Goal: Task Accomplishment & Management: Manage account settings

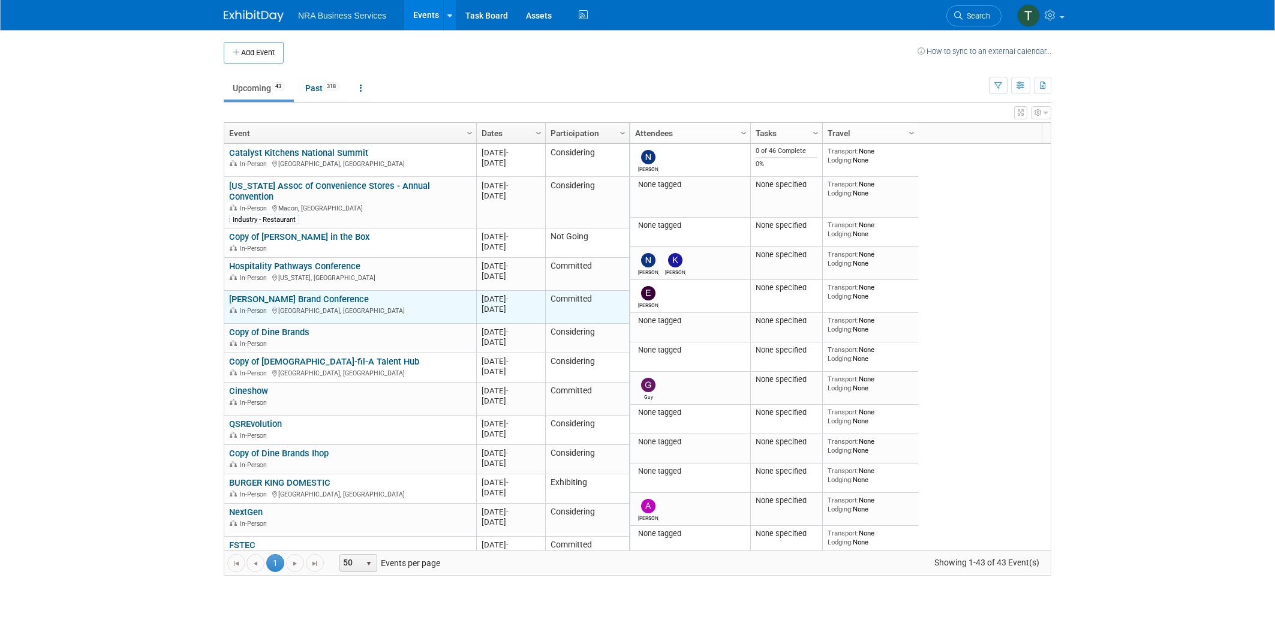
click at [314, 294] on link "[PERSON_NAME] Brand Conference" at bounding box center [299, 299] width 140 height 11
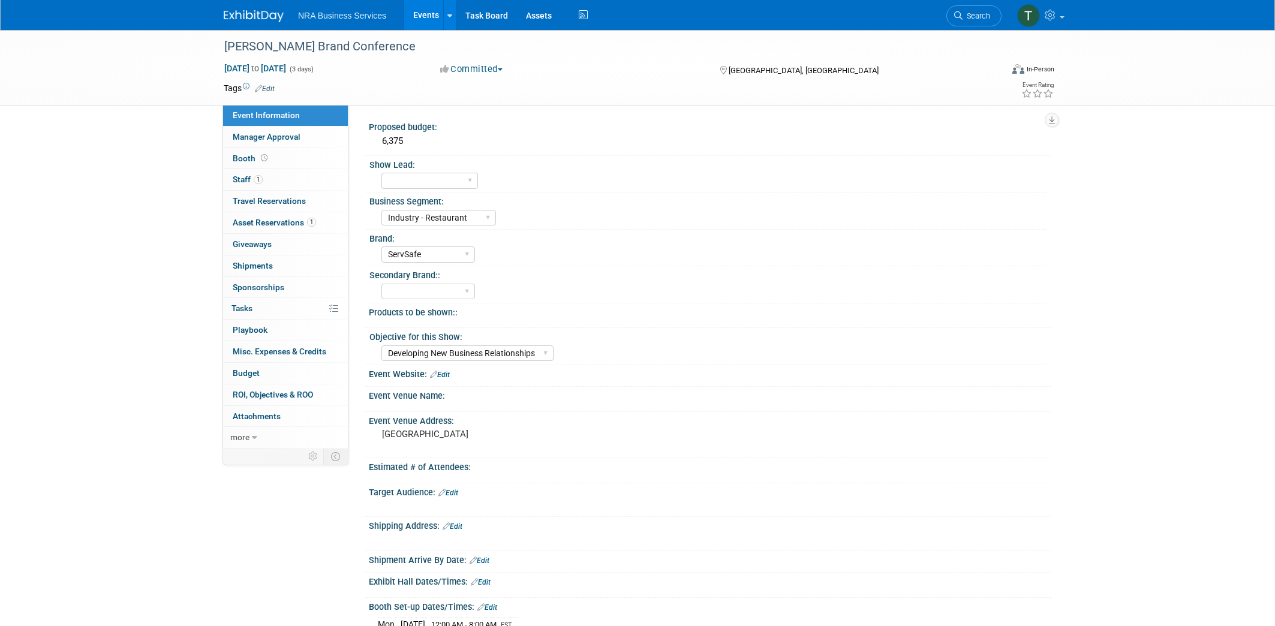
select select "Industry - Restaurant"
select select "ServSafe"
select select "Developing New Business Relationships"
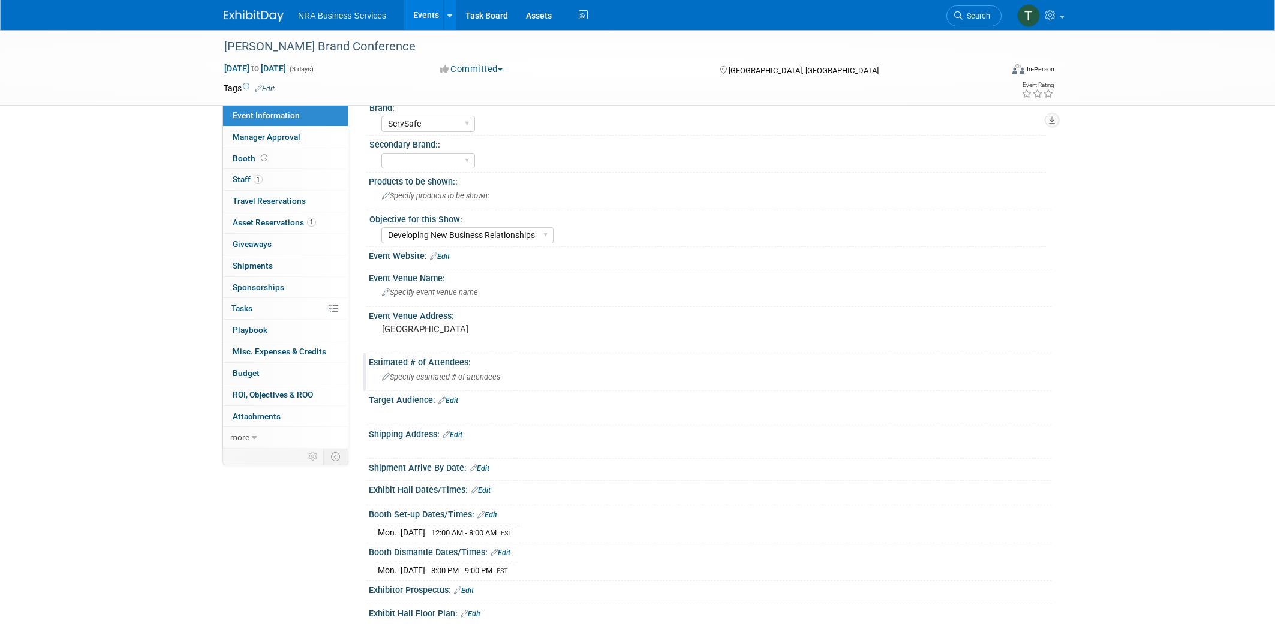
scroll to position [294, 0]
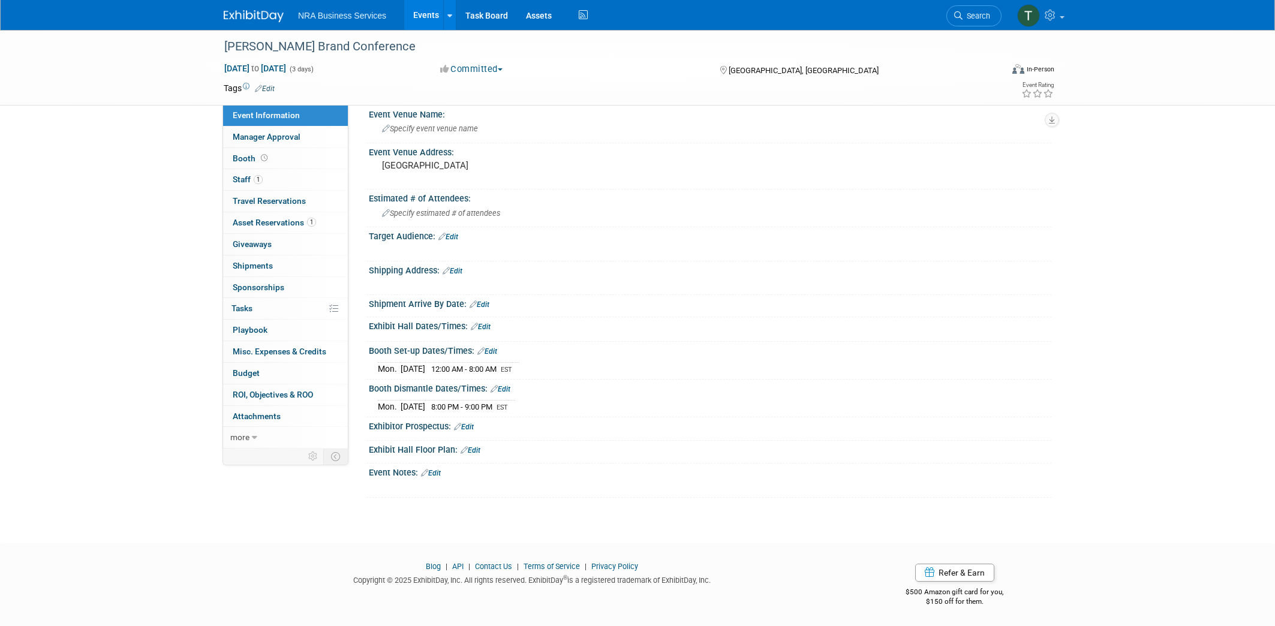
click at [435, 475] on link "Edit" at bounding box center [431, 473] width 20 height 8
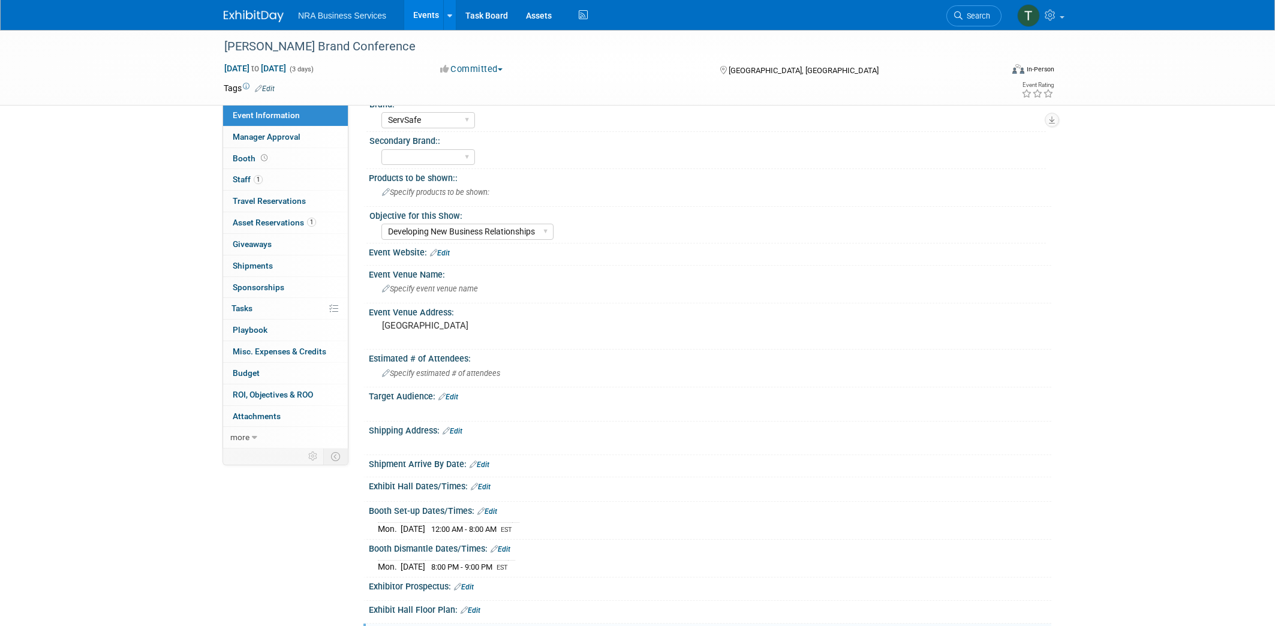
scroll to position [300, 0]
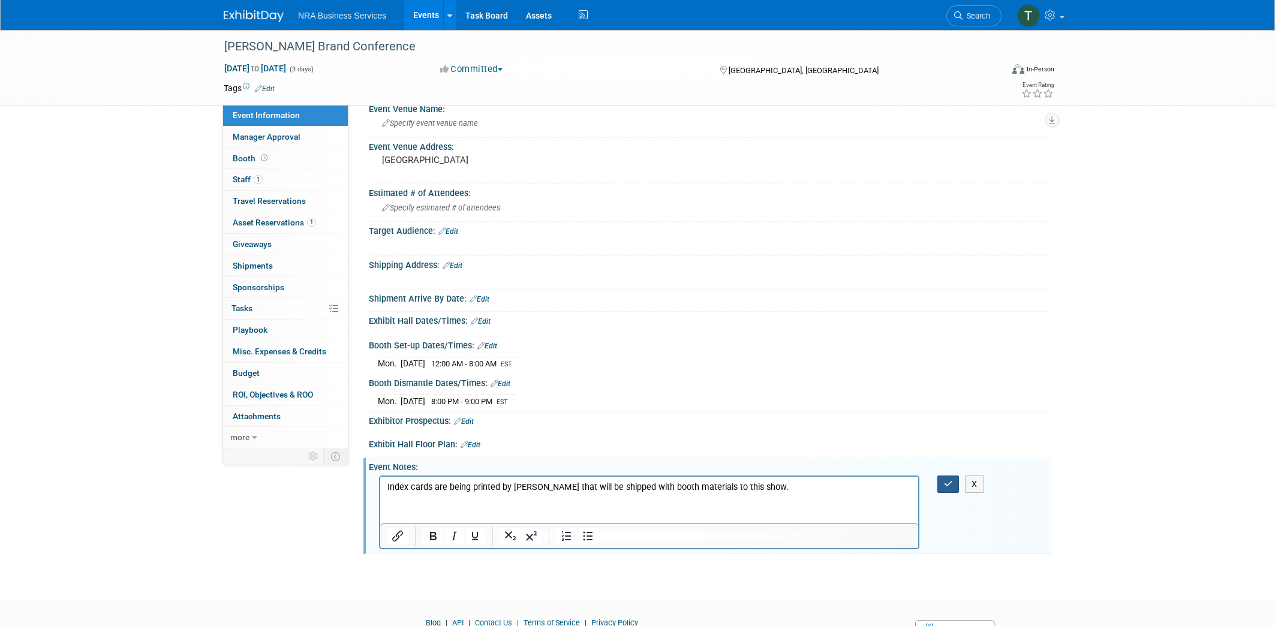
click at [951, 487] on icon "button" at bounding box center [948, 484] width 9 height 8
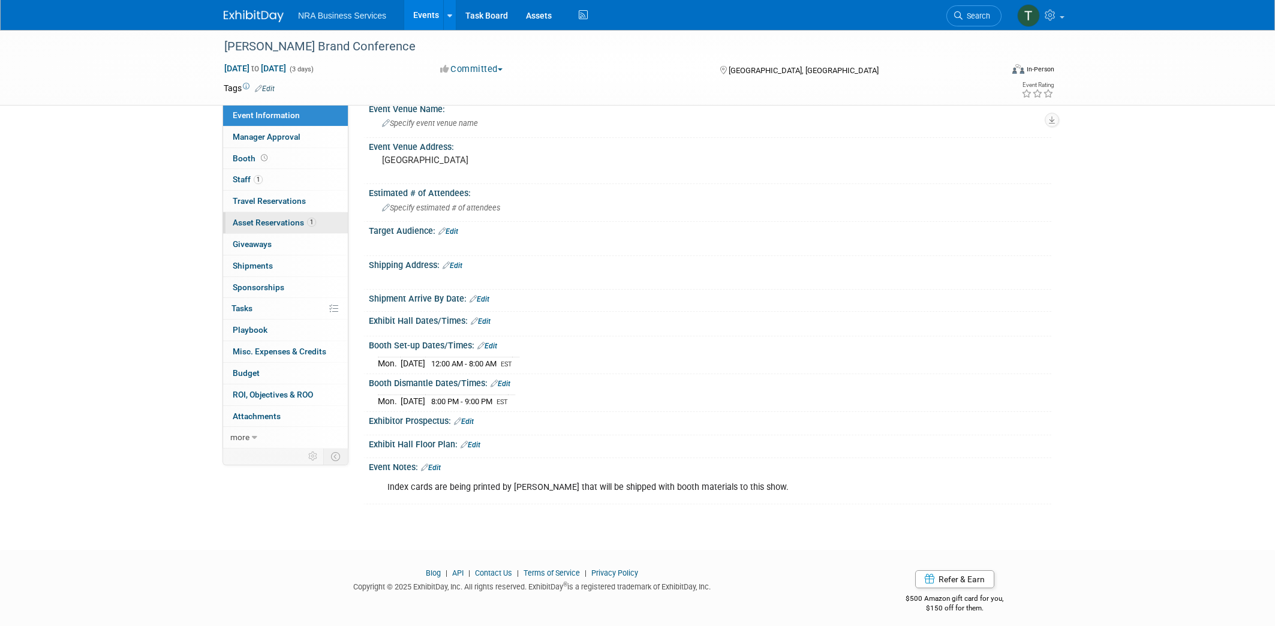
click at [267, 221] on span "Asset Reservations 1" at bounding box center [274, 223] width 83 height 10
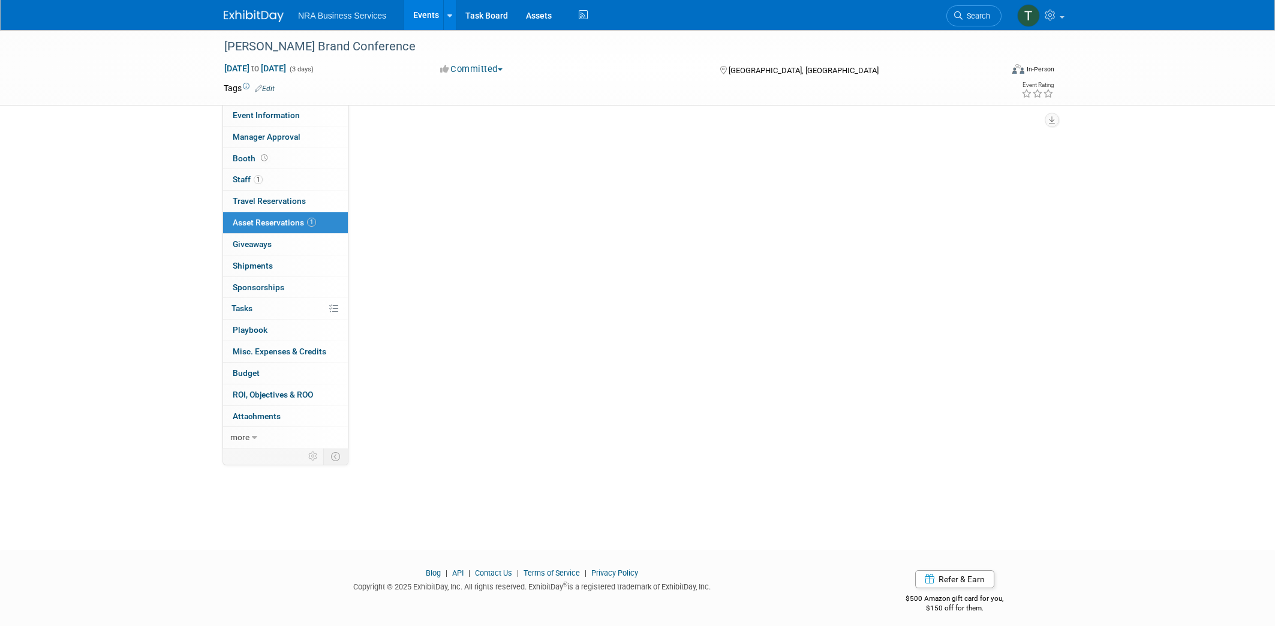
scroll to position [0, 0]
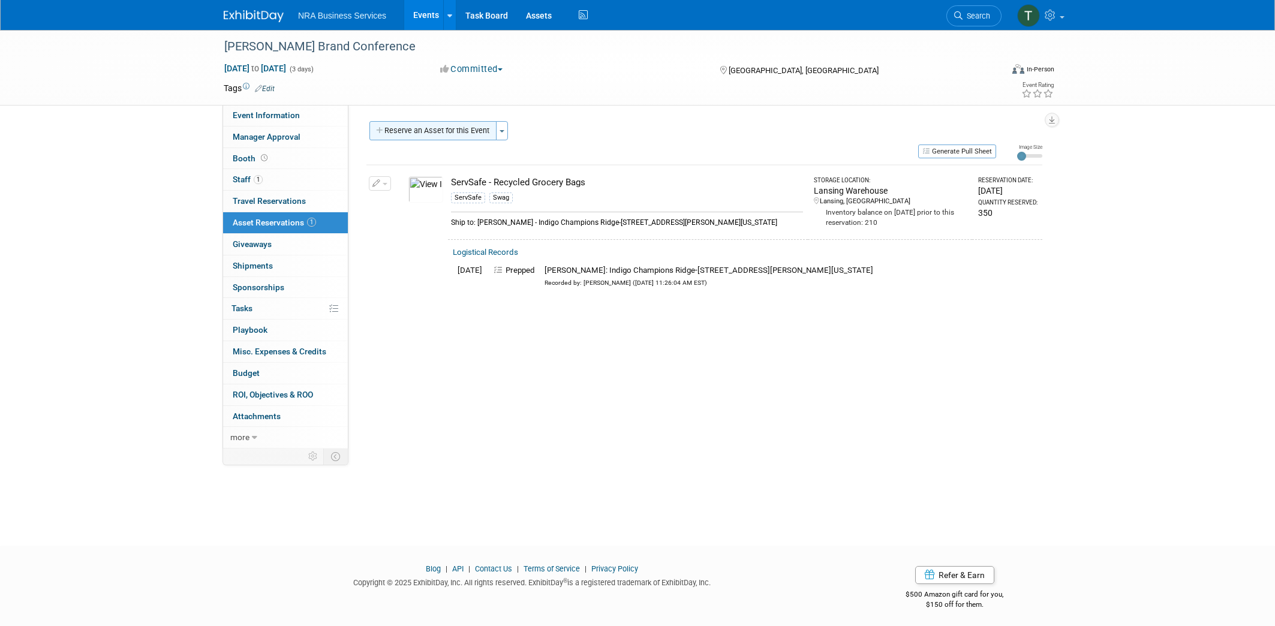
click at [427, 127] on button "Reserve an Asset for this Event" at bounding box center [432, 130] width 127 height 19
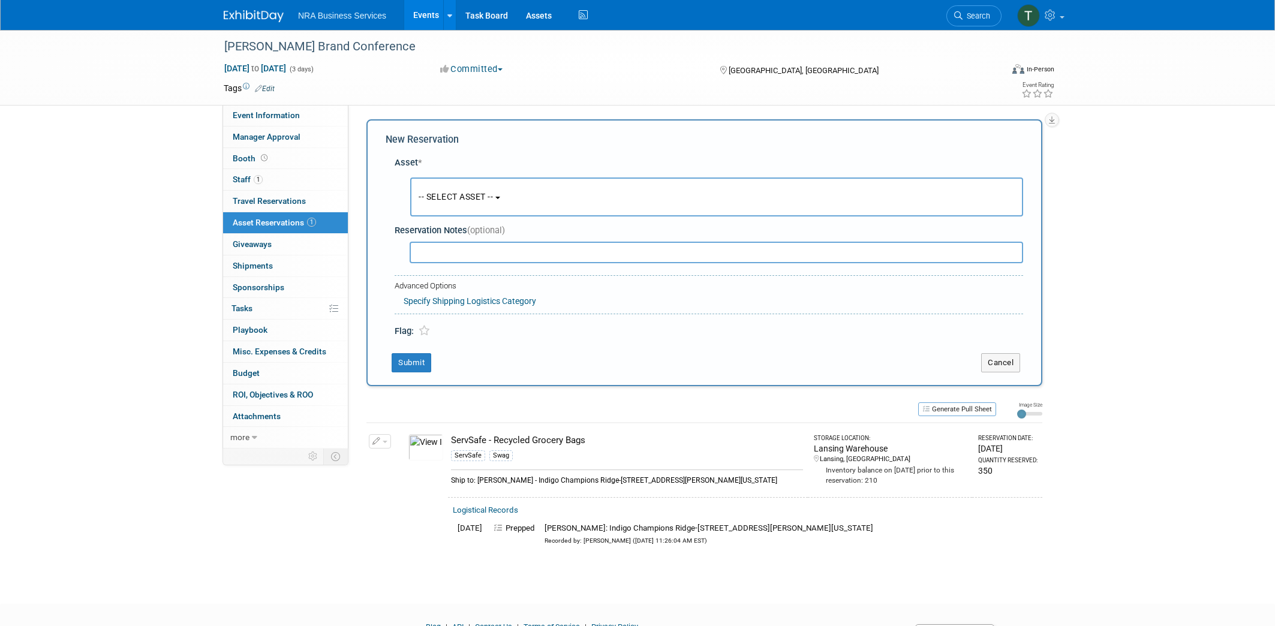
scroll to position [11, 0]
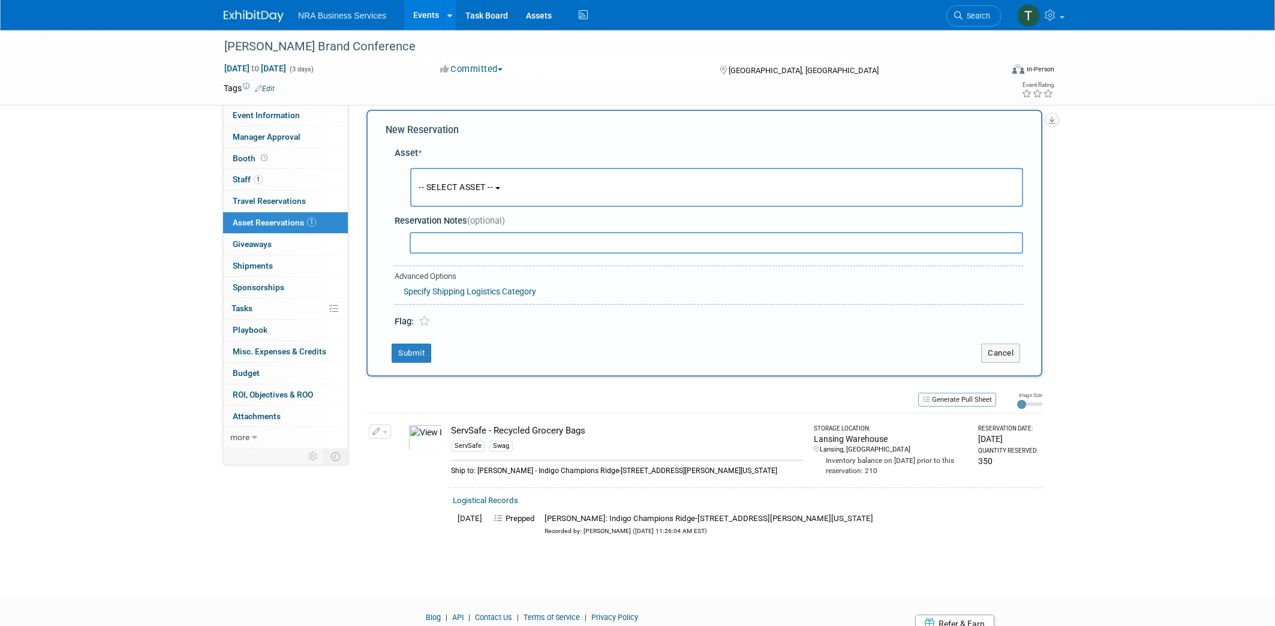
click at [489, 182] on span "-- SELECT ASSET --" at bounding box center [456, 187] width 74 height 10
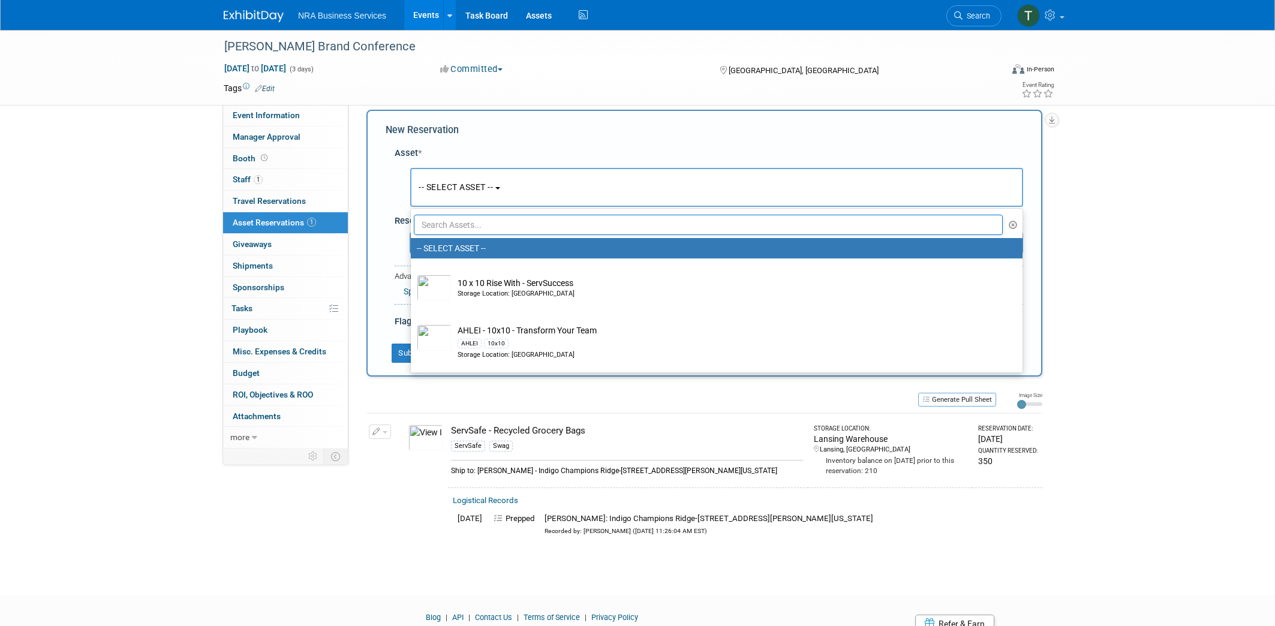
click at [70, 311] on div "Perkins Brand Conference Aug 25, 2025 to Aug 27, 2025 (3 days) Aug 25, 2025 to …" at bounding box center [637, 296] width 1275 height 554
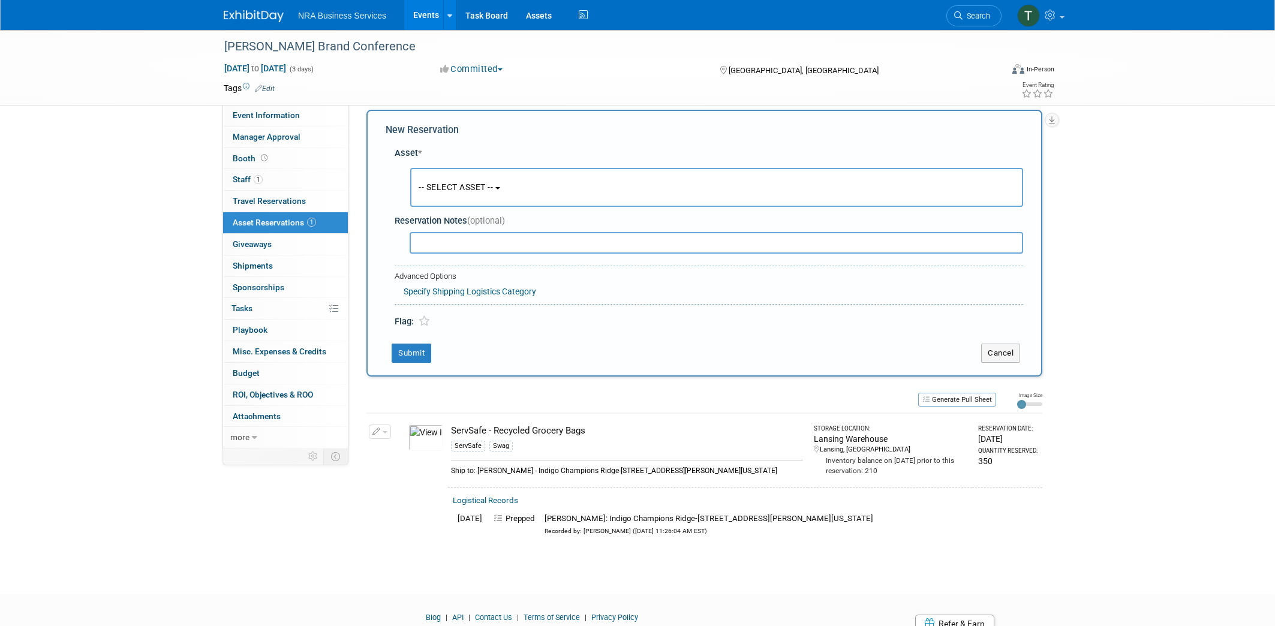
click at [188, 284] on div "Perkins Brand Conference Aug 25, 2025 to Aug 27, 2025 (3 days) Aug 25, 2025 to …" at bounding box center [637, 296] width 1275 height 554
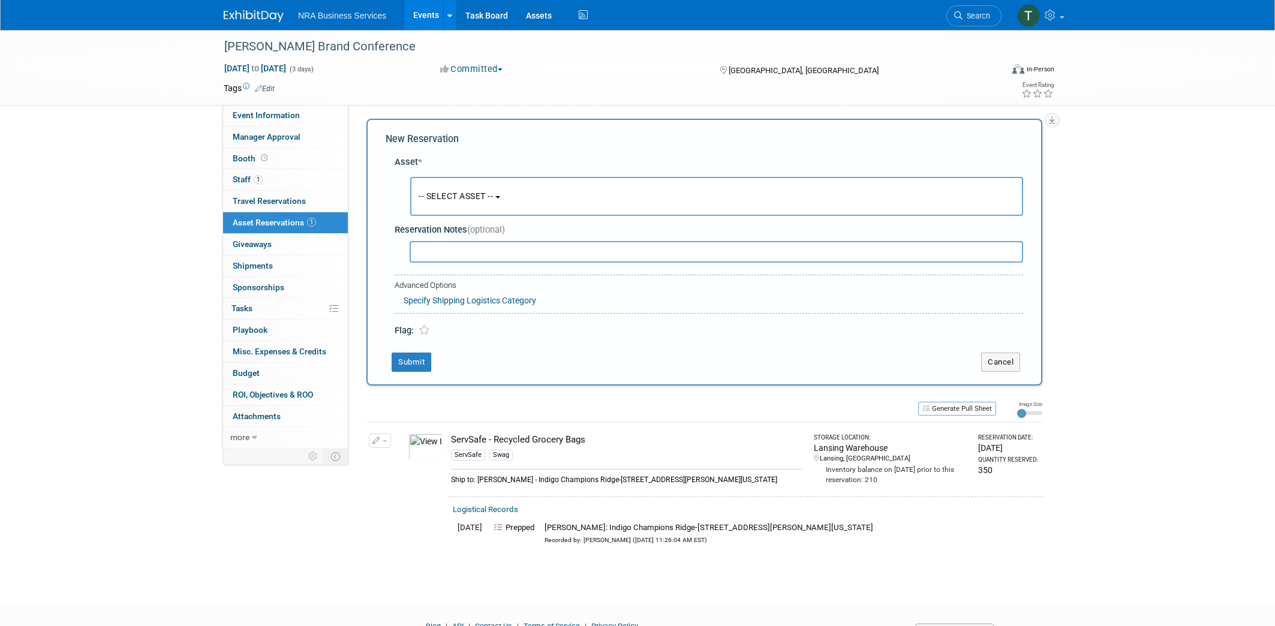
scroll to position [0, 0]
click at [1089, 182] on div "Perkins Brand Conference Aug 25, 2025 to Aug 27, 2025 (3 days) Aug 25, 2025 to …" at bounding box center [637, 307] width 1275 height 554
click at [1000, 365] on button "Cancel" at bounding box center [1000, 364] width 39 height 19
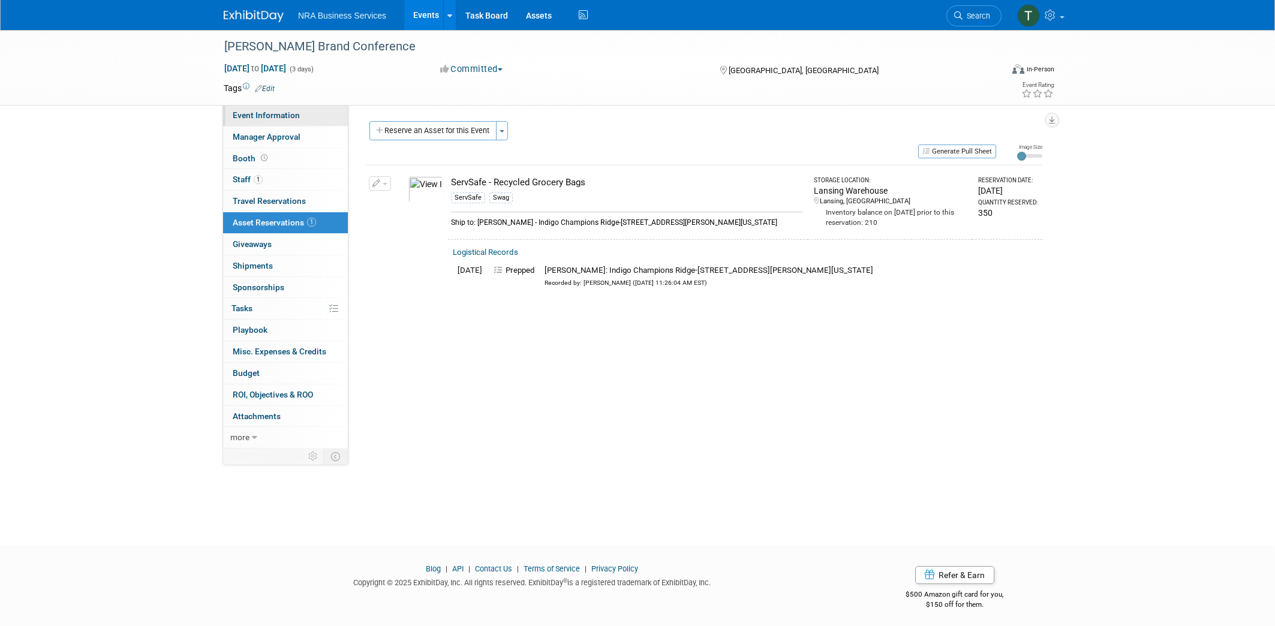
click at [272, 115] on span "Event Information" at bounding box center [266, 115] width 67 height 10
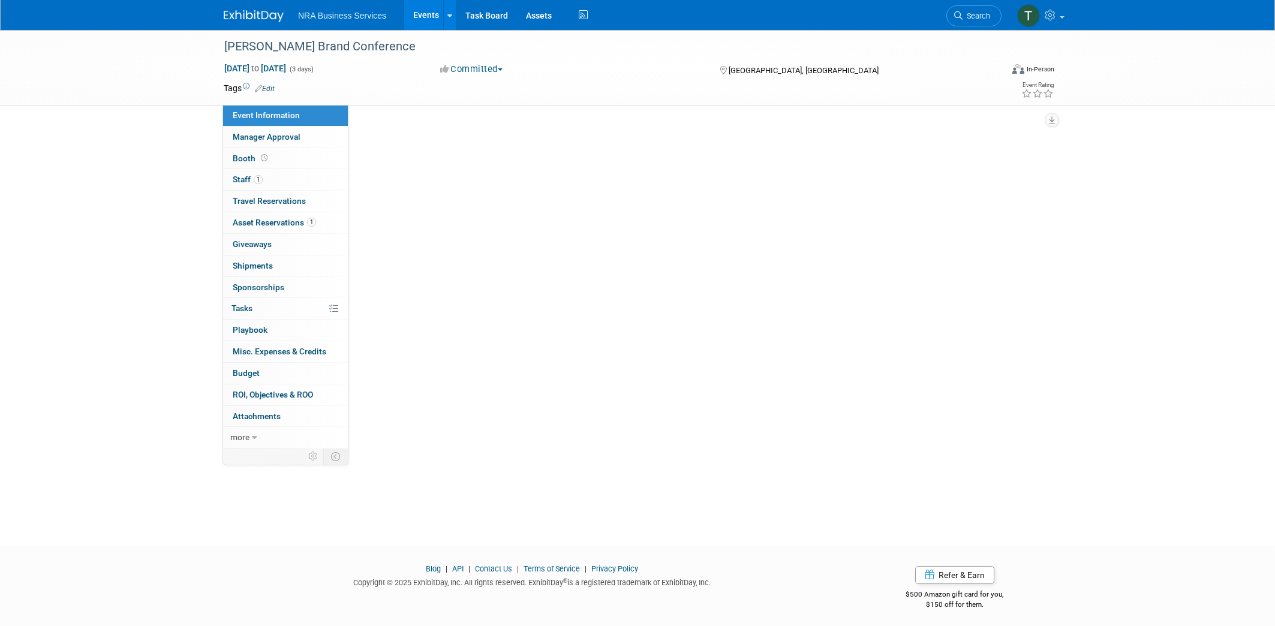
select select "Industry - Restaurant"
select select "ServSafe"
select select "Developing New Business Relationships"
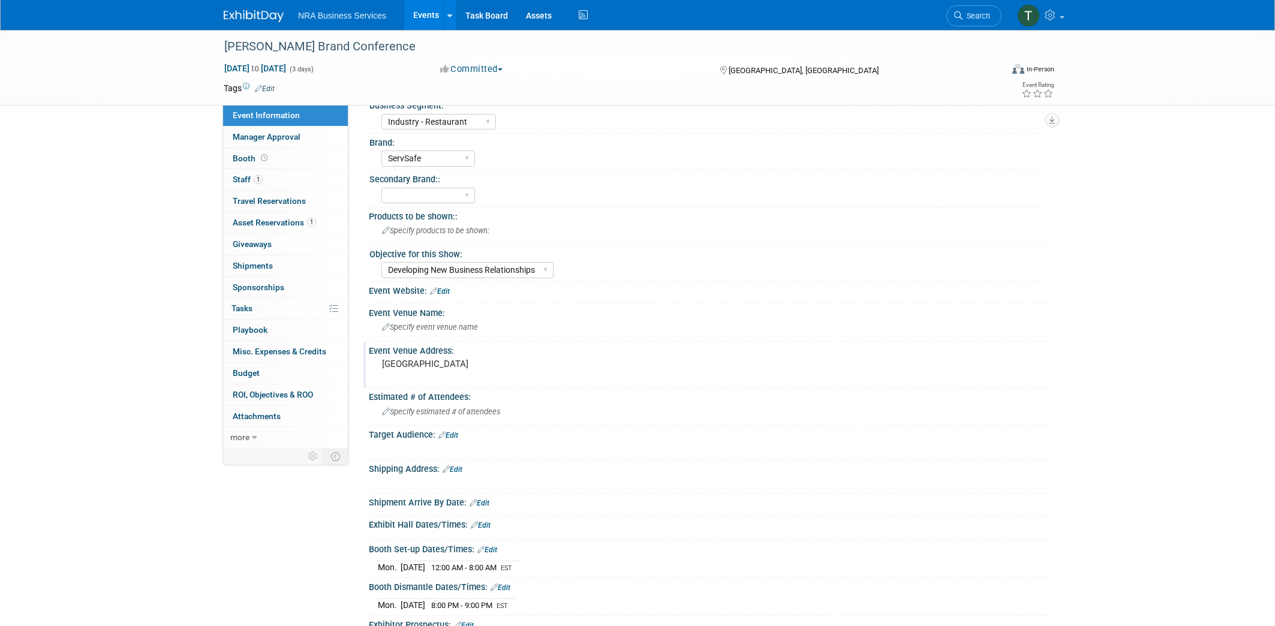
scroll to position [240, 0]
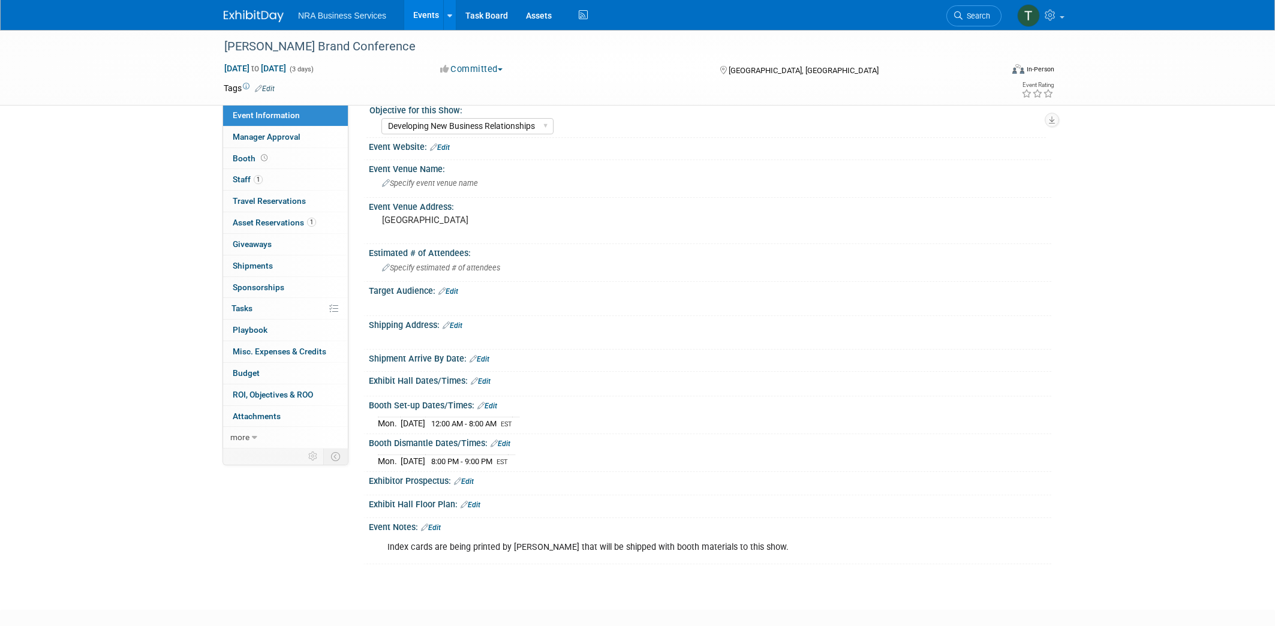
click at [102, 444] on div "Perkins Brand Conference Aug 25, 2025 to Aug 27, 2025 (3 days) Aug 25, 2025 to …" at bounding box center [637, 189] width 1275 height 798
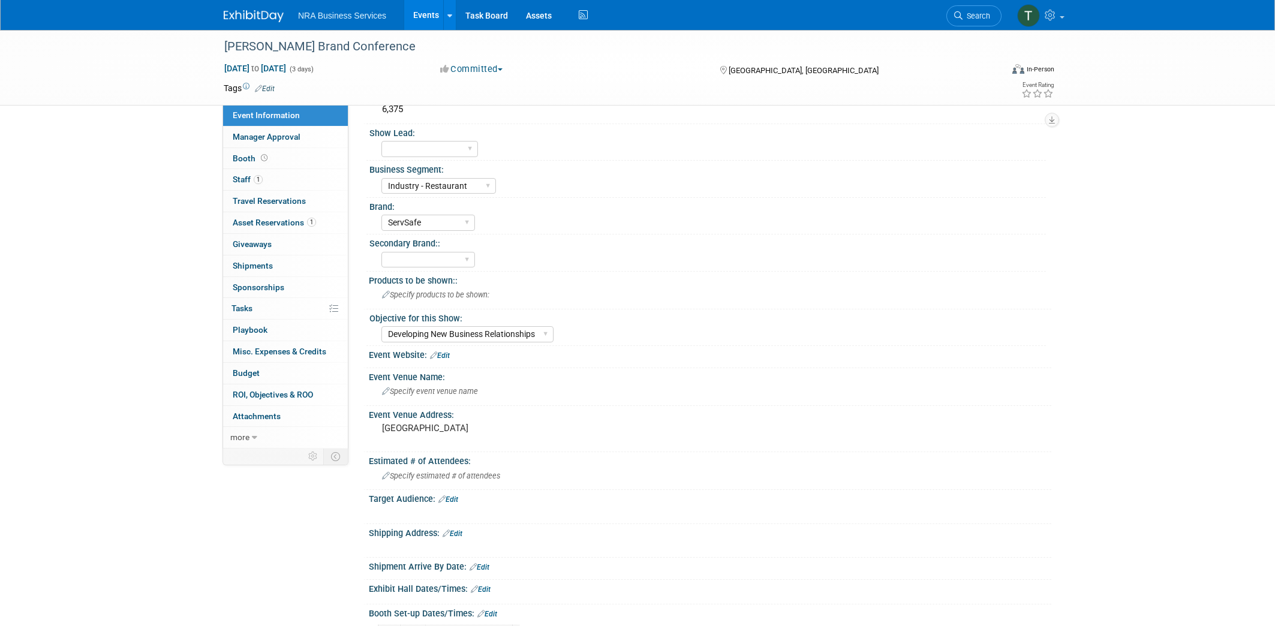
scroll to position [0, 0]
